Goal: Navigation & Orientation: Find specific page/section

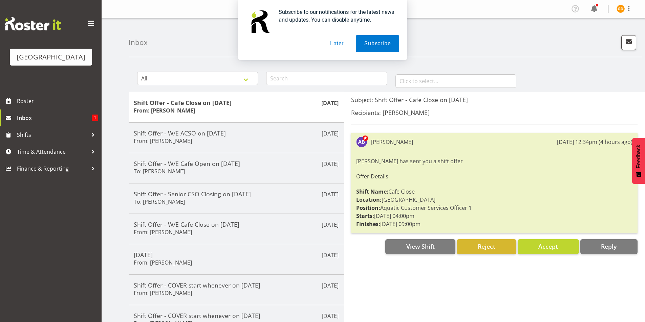
click at [336, 45] on button "Later" at bounding box center [336, 43] width 30 height 17
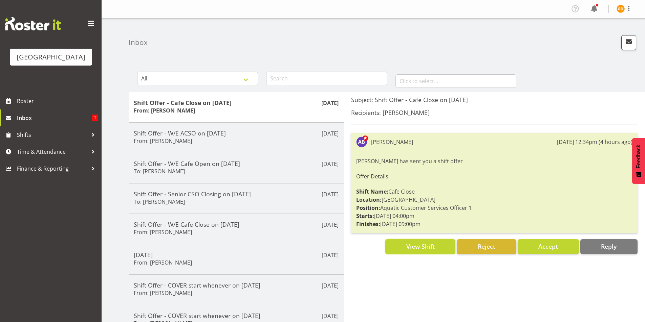
click at [417, 250] on span "View Shift" at bounding box center [420, 247] width 28 height 8
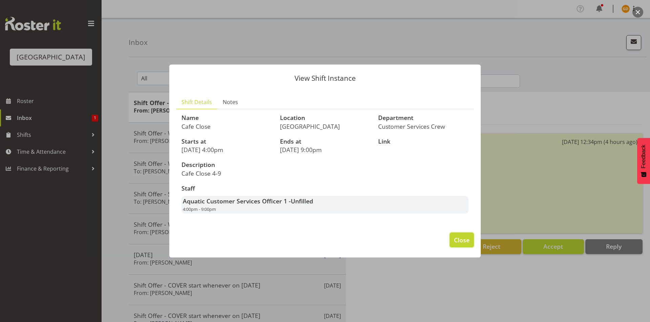
click at [455, 239] on span "Close" at bounding box center [462, 240] width 16 height 9
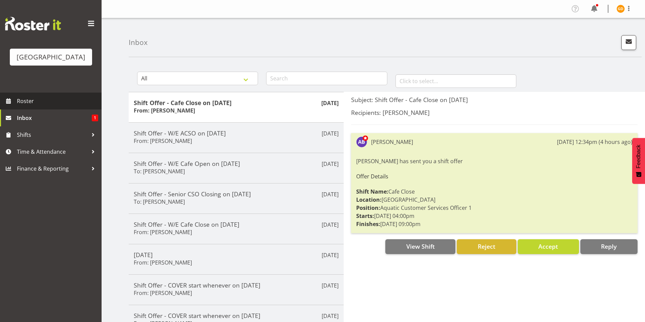
click at [44, 95] on link "Roster" at bounding box center [51, 101] width 102 height 17
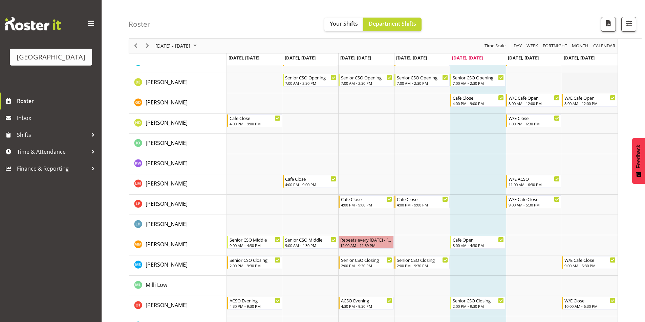
scroll to position [1, 0]
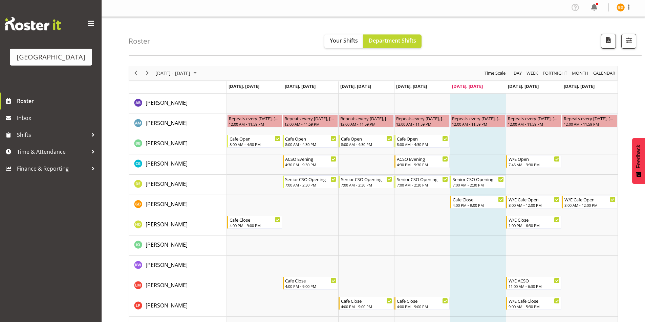
click at [149, 69] on div "next period" at bounding box center [147, 73] width 12 height 14
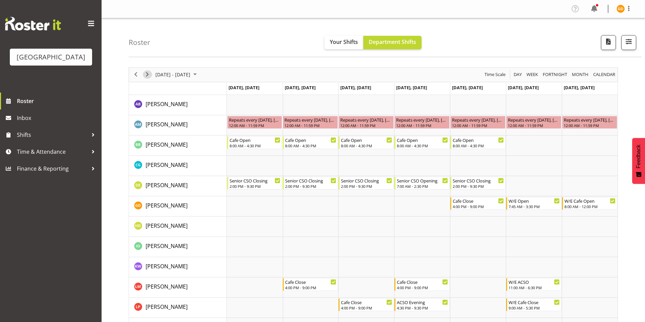
click at [149, 73] on span "Next" at bounding box center [147, 74] width 8 height 8
click at [149, 74] on span "Next" at bounding box center [147, 74] width 8 height 8
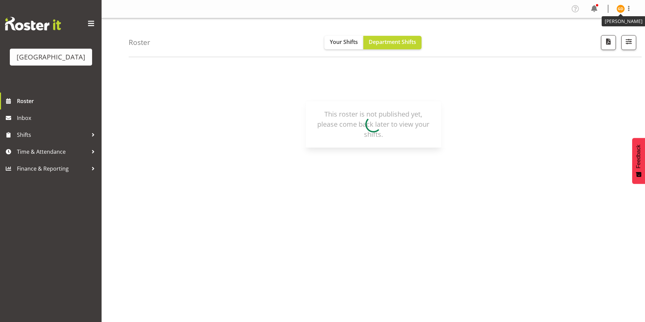
click at [622, 6] on img at bounding box center [620, 9] width 8 height 8
click at [614, 36] on link "Log Out" at bounding box center [599, 35] width 65 height 12
